Goal: Task Accomplishment & Management: Use online tool/utility

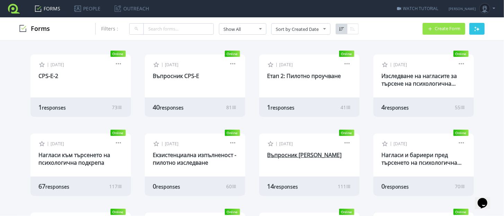
click at [269, 156] on link "Въпросник [PERSON_NAME]" at bounding box center [305, 155] width 75 height 8
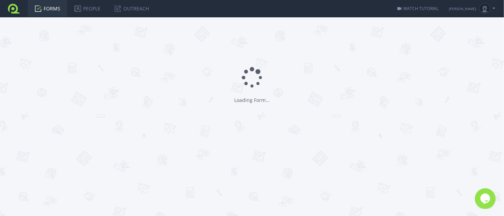
type input "Въпросник [PERSON_NAME]"
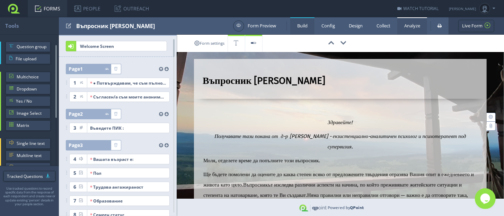
click at [407, 29] on link "Analyze" at bounding box center [413, 25] width 30 height 17
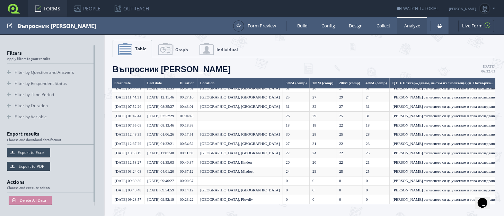
scroll to position [20, 0]
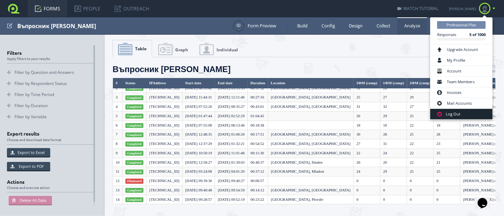
click at [446, 114] on link "Log Out" at bounding box center [461, 114] width 62 height 10
